Goal: Task Accomplishment & Management: Manage account settings

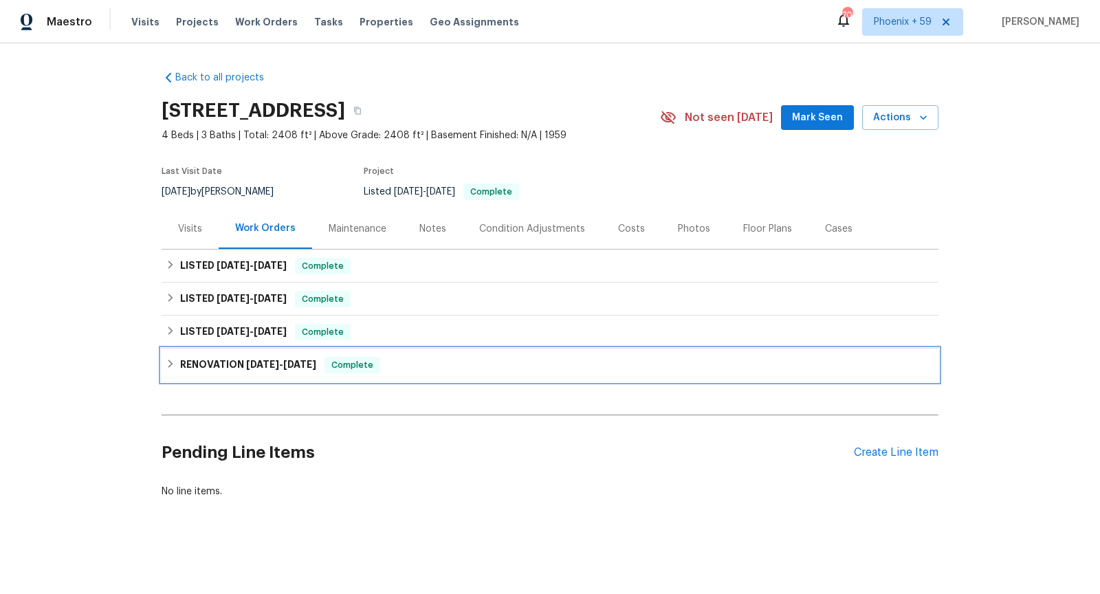
click at [466, 360] on div "RENOVATION [DATE] - [DATE] Complete" at bounding box center [550, 365] width 768 height 16
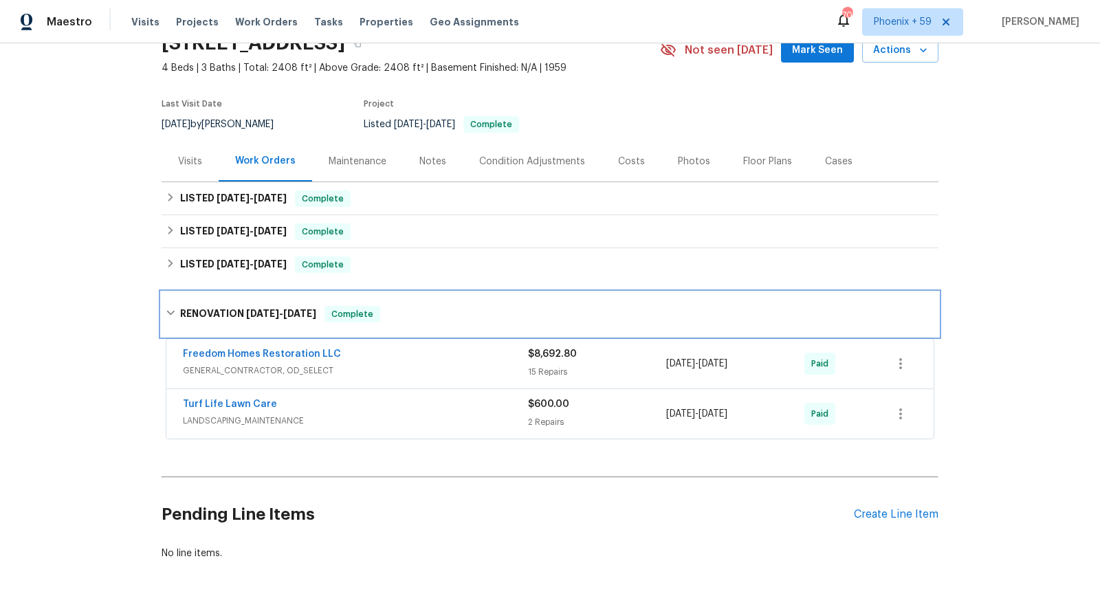
scroll to position [71, 0]
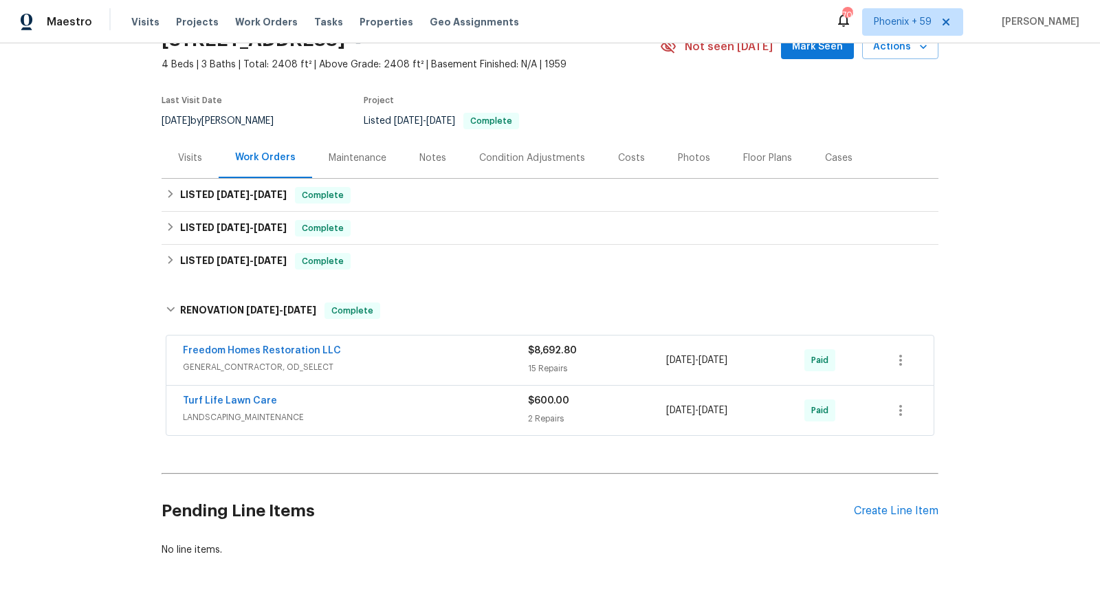
click at [452, 361] on span "GENERAL_CONTRACTOR, OD_SELECT" at bounding box center [355, 367] width 345 height 14
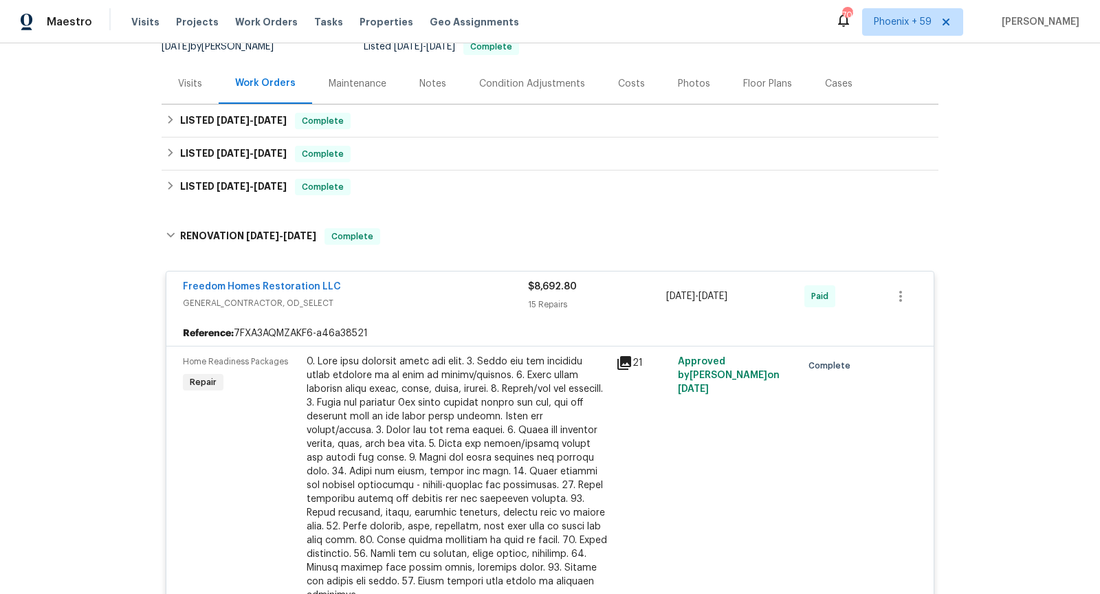
scroll to position [143, 0]
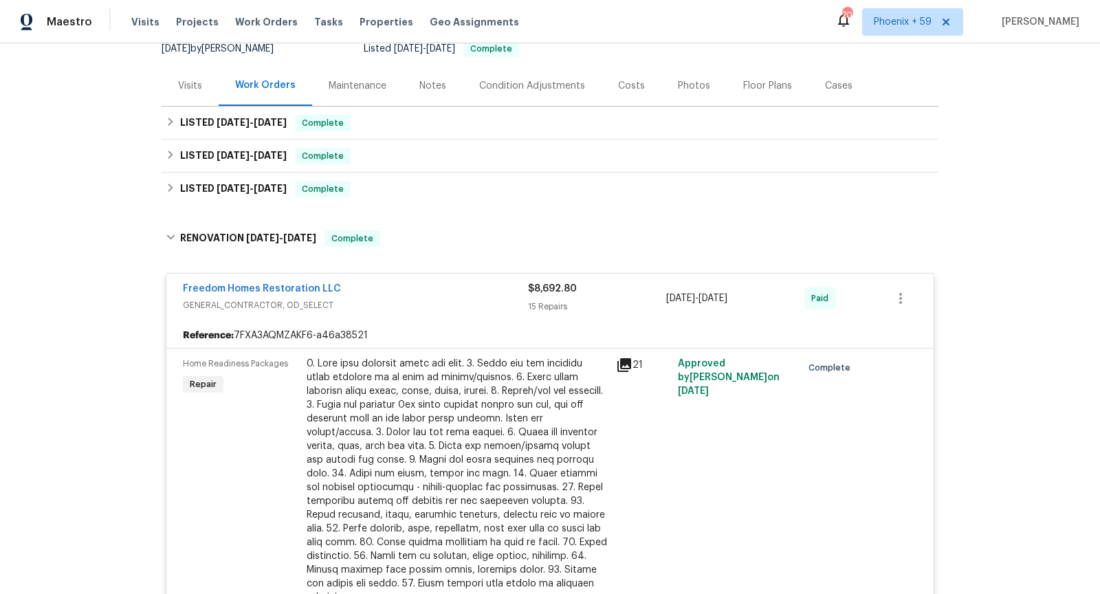
click at [626, 357] on icon at bounding box center [624, 365] width 16 height 16
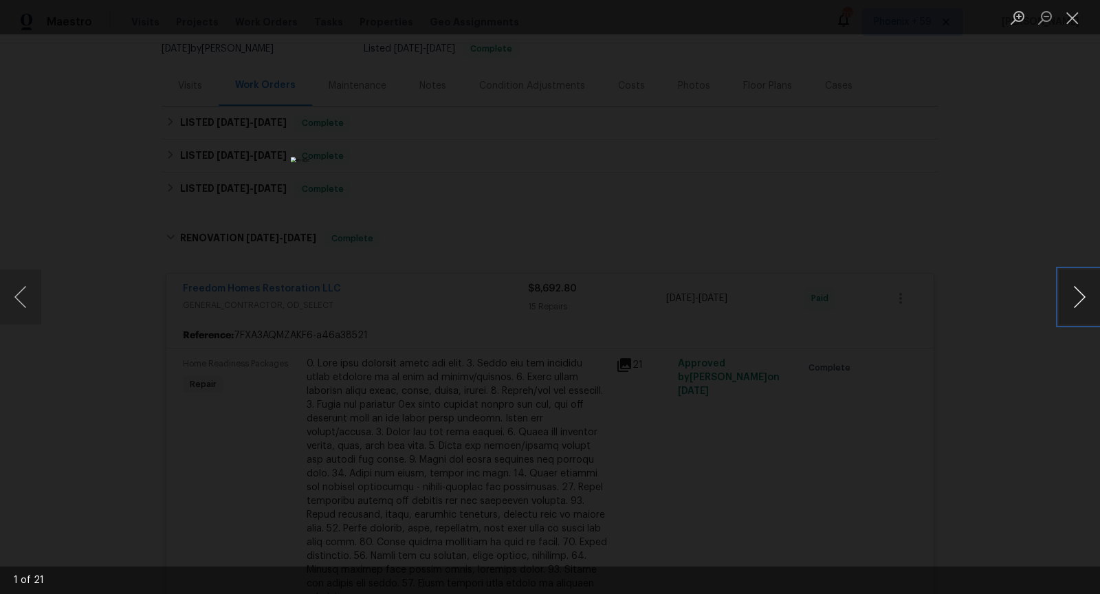
click at [1072, 298] on button "Next image" at bounding box center [1078, 296] width 41 height 55
click at [896, 335] on div "Lightbox" at bounding box center [550, 297] width 1100 height 594
click at [347, 267] on div "Lightbox" at bounding box center [550, 297] width 1100 height 594
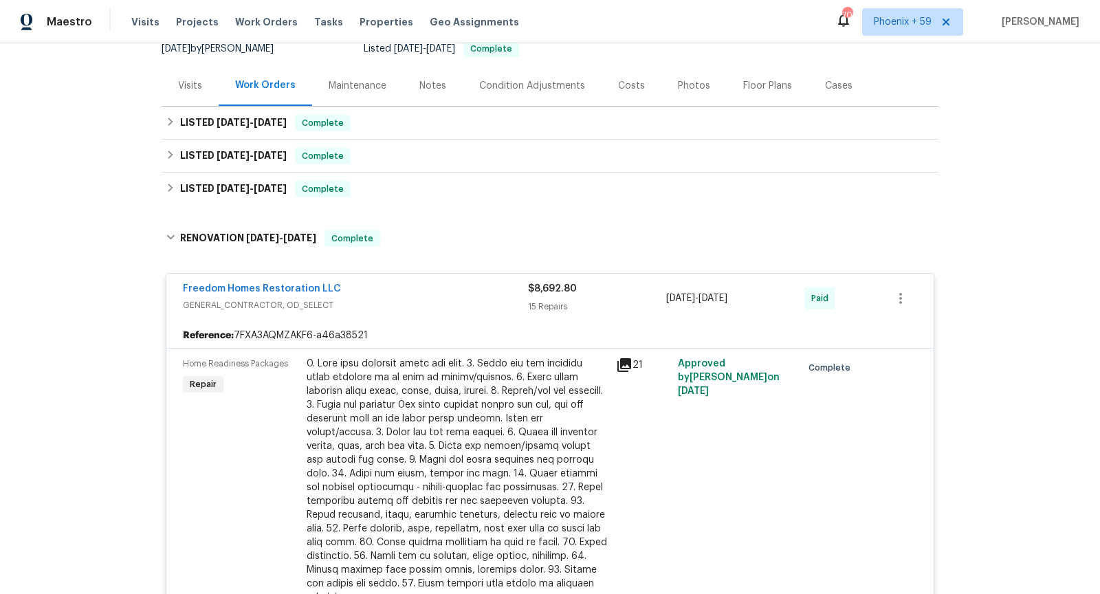
scroll to position [109, 0]
